Goal: Task Accomplishment & Management: Manage account settings

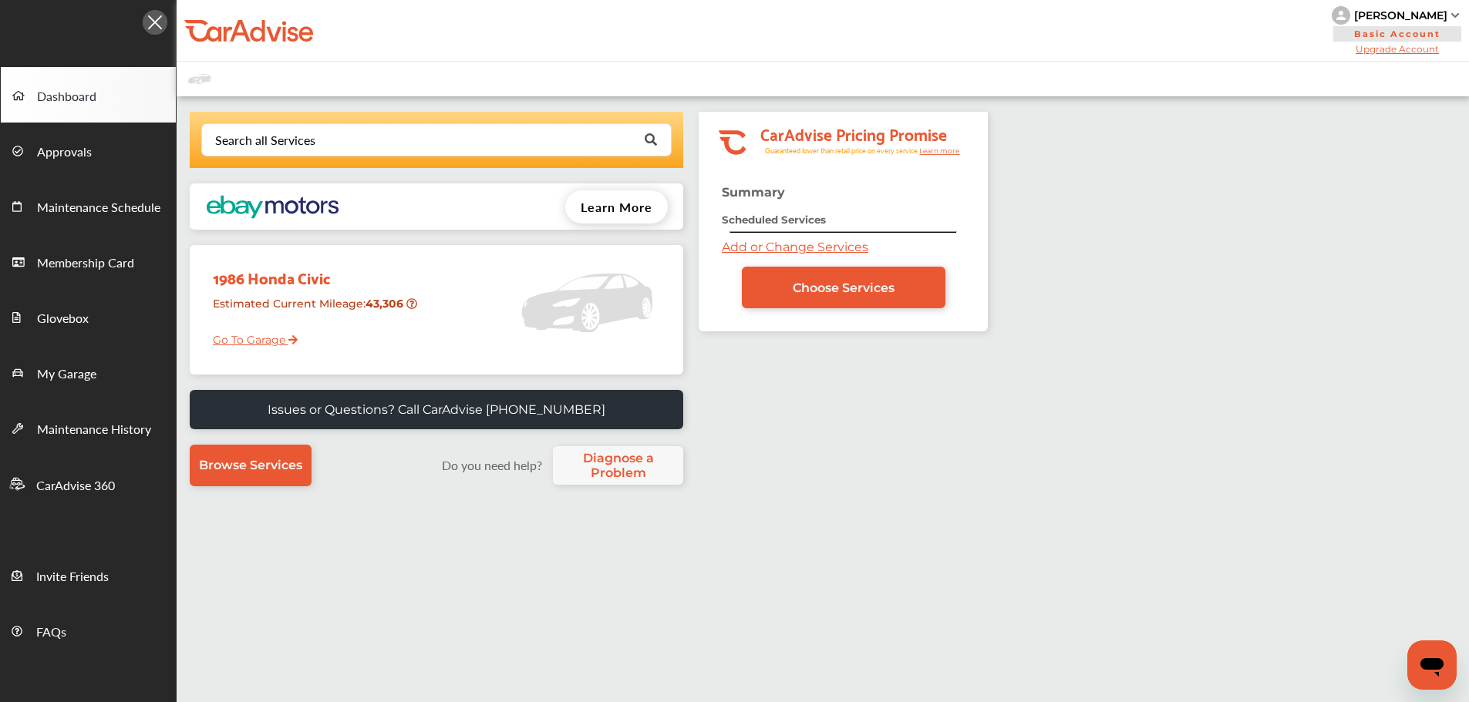
click at [120, 369] on link "My Garage" at bounding box center [88, 373] width 175 height 56
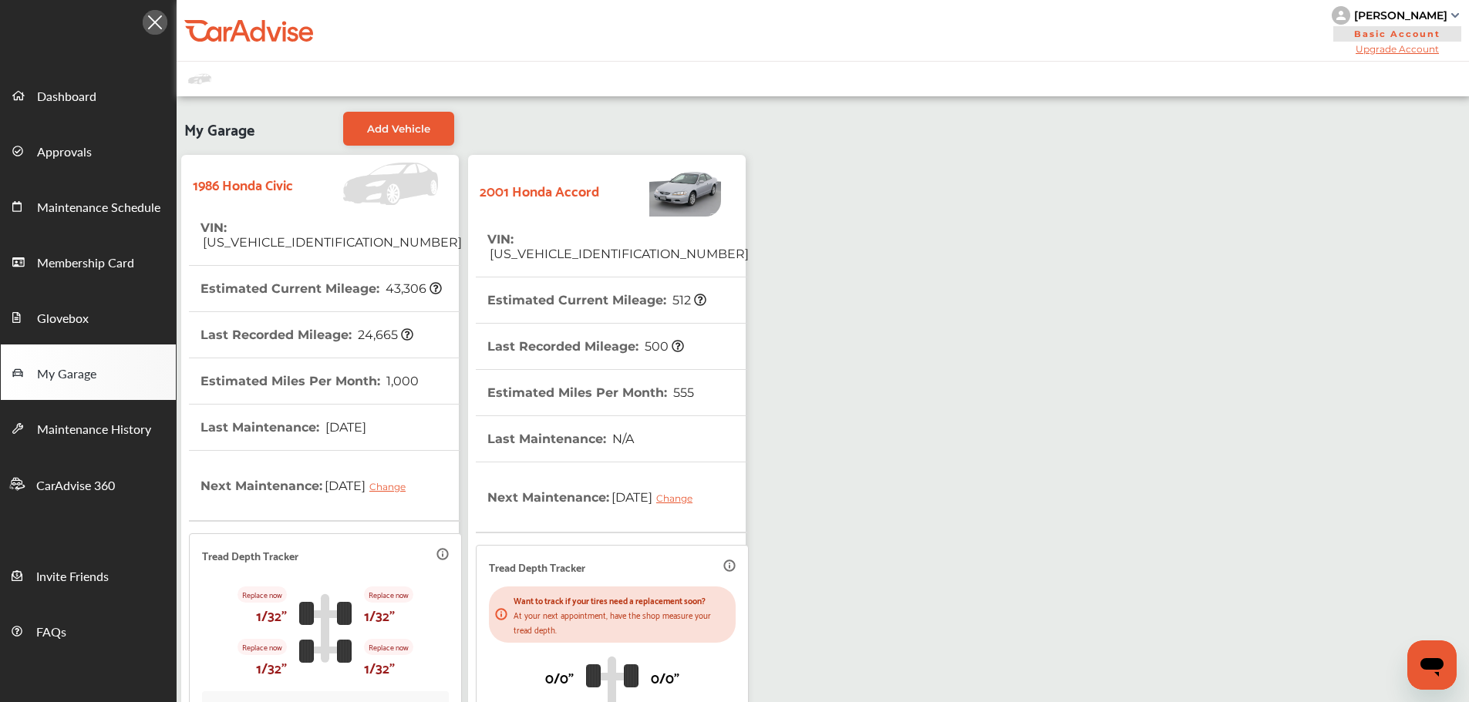
click at [576, 325] on th "Last Recorded Mileage : 500" at bounding box center [585, 346] width 197 height 45
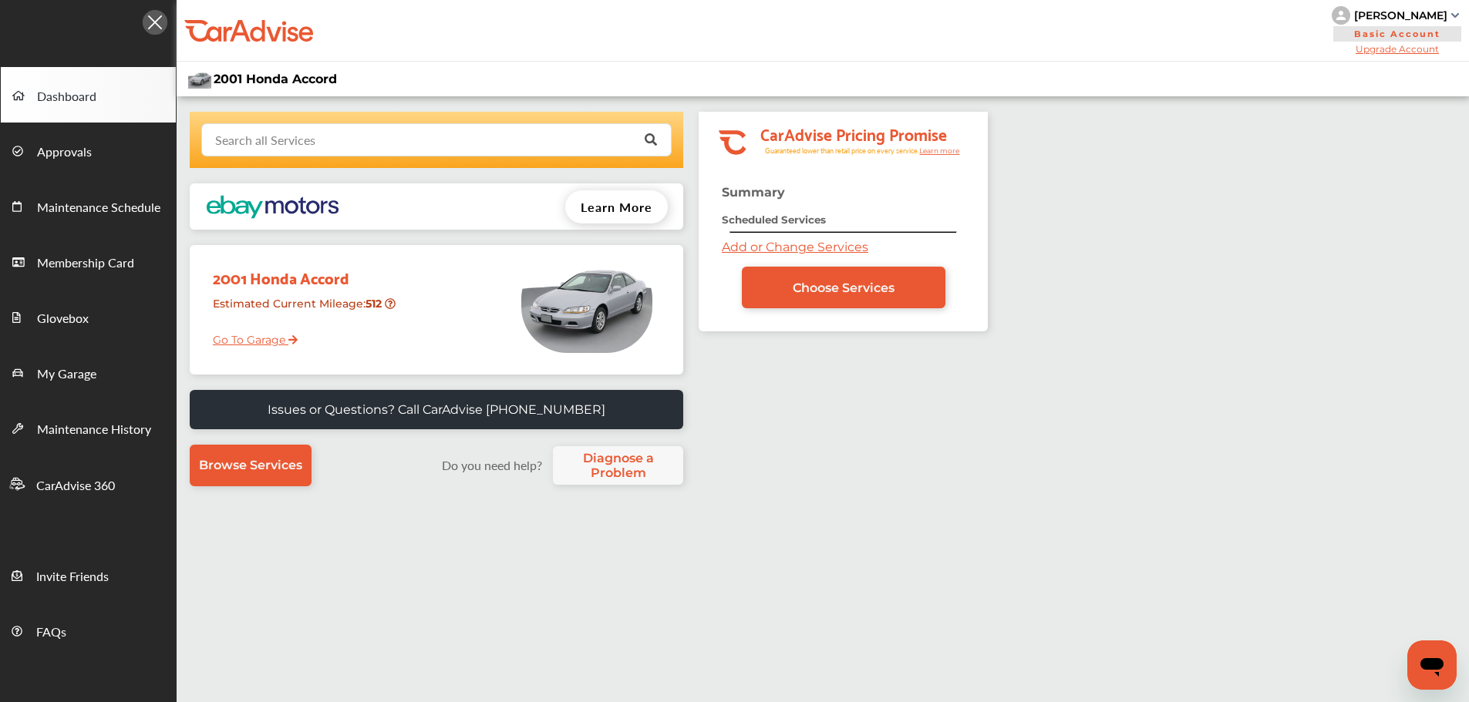
click at [488, 128] on input "text" at bounding box center [433, 139] width 460 height 30
click at [842, 283] on span "Choose Services" at bounding box center [844, 288] width 102 height 15
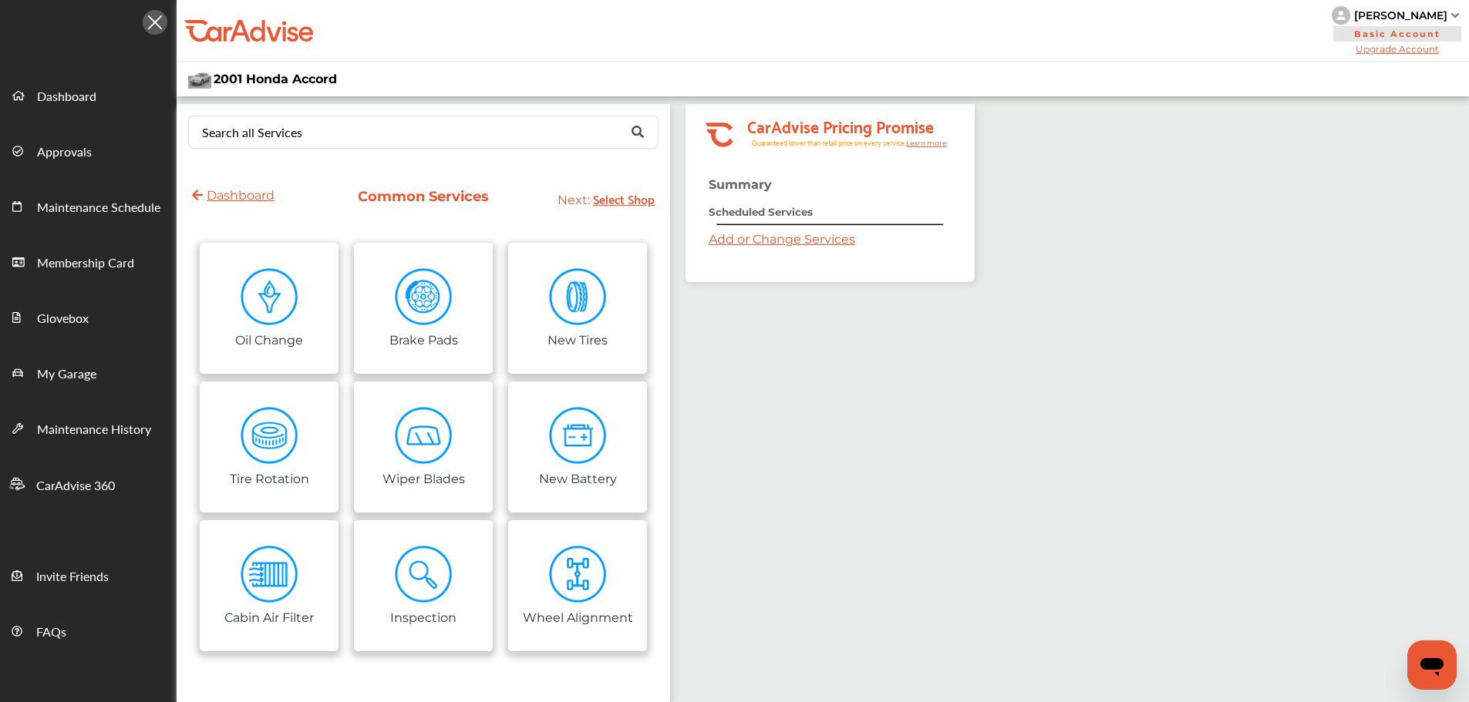
click at [842, 282] on div ".cls-1 { clip-path: url(#clip-Pricing_Promise_Banner); } .cls-2 { fill: #fff; }…" at bounding box center [829, 201] width 289 height 194
